Goal: Task Accomplishment & Management: Manage account settings

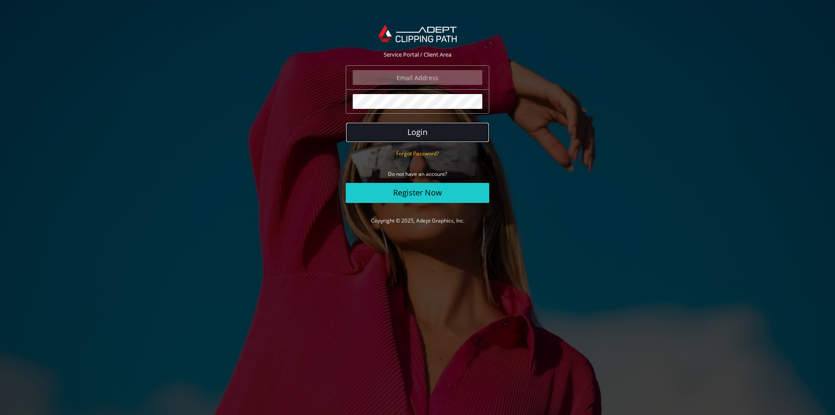
click at [410, 135] on button "Login" at bounding box center [418, 132] width 144 height 20
type input "[EMAIL_ADDRESS][DOMAIN_NAME]"
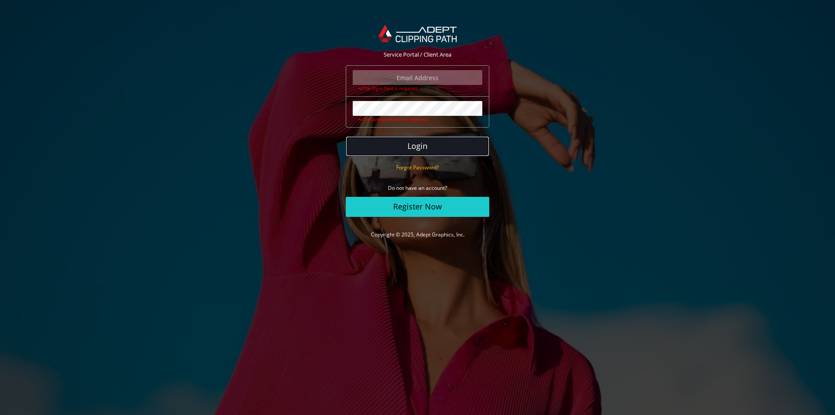
click at [443, 148] on button "Login" at bounding box center [418, 146] width 144 height 20
click at [444, 147] on button "Login" at bounding box center [418, 146] width 144 height 20
type input "[EMAIL_ADDRESS][DOMAIN_NAME]"
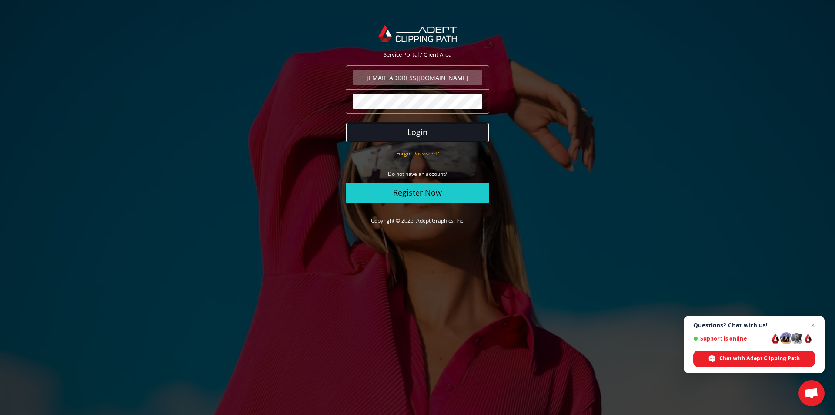
click at [478, 130] on button "Login" at bounding box center [418, 132] width 144 height 20
